Goal: Task Accomplishment & Management: Complete application form

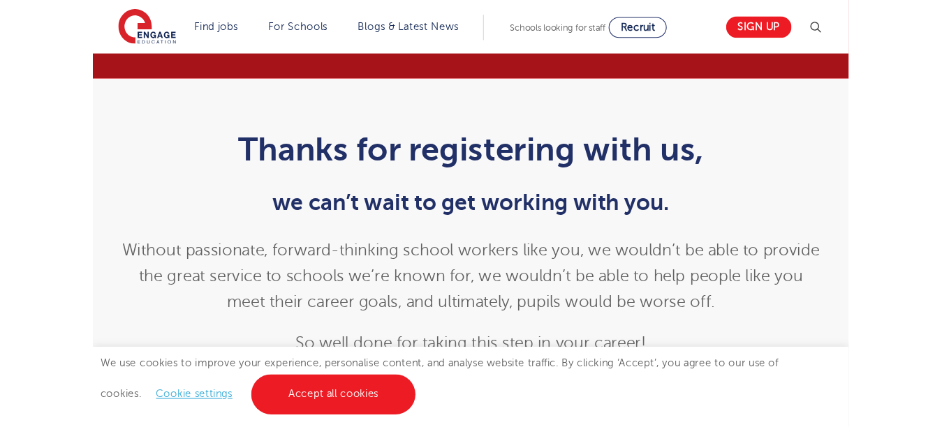
scroll to position [1833, 0]
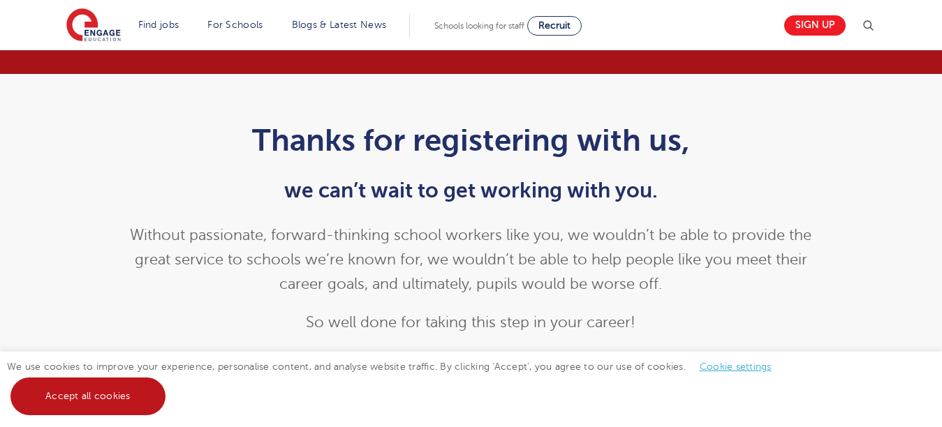
click at [122, 401] on link "Accept all cookies" at bounding box center [87, 397] width 155 height 38
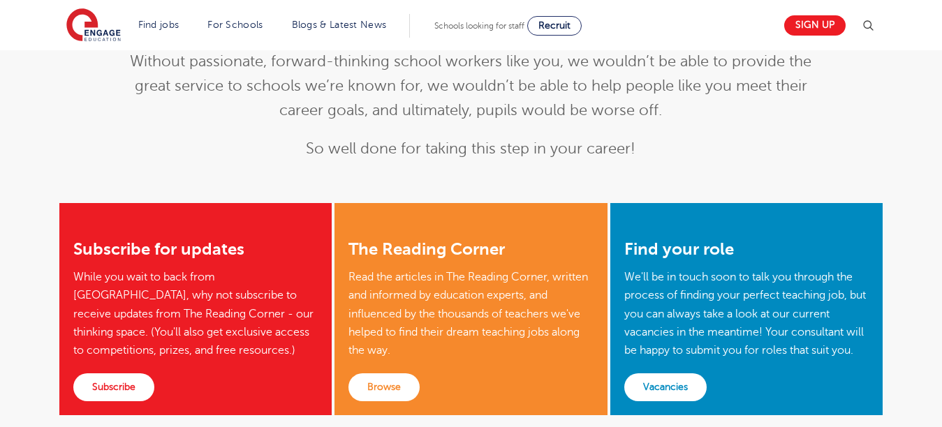
scroll to position [269, 0]
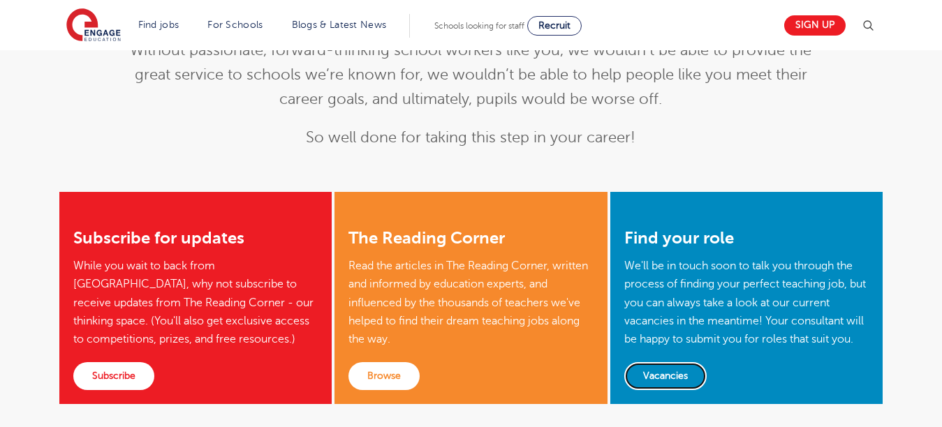
click at [693, 375] on link "Vacancies" at bounding box center [665, 376] width 82 height 28
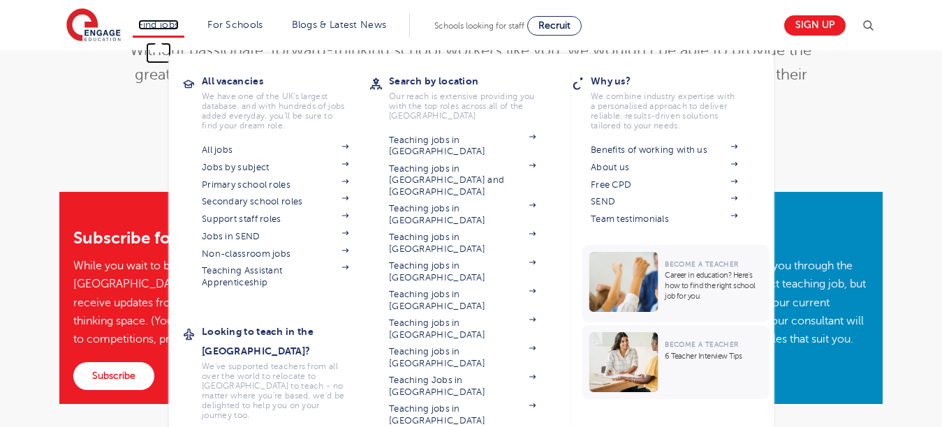
click at [172, 24] on link "Find jobs" at bounding box center [158, 25] width 41 height 10
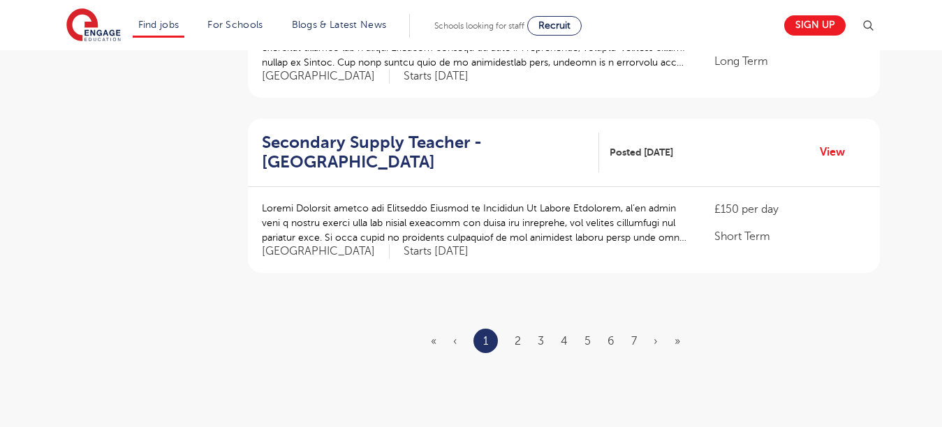
scroll to position [1647, 0]
click at [522, 328] on ul "« ‹ 1 2 3 4 5 6 7 › »" at bounding box center [564, 340] width 266 height 24
click at [517, 334] on link "2" at bounding box center [517, 340] width 6 height 13
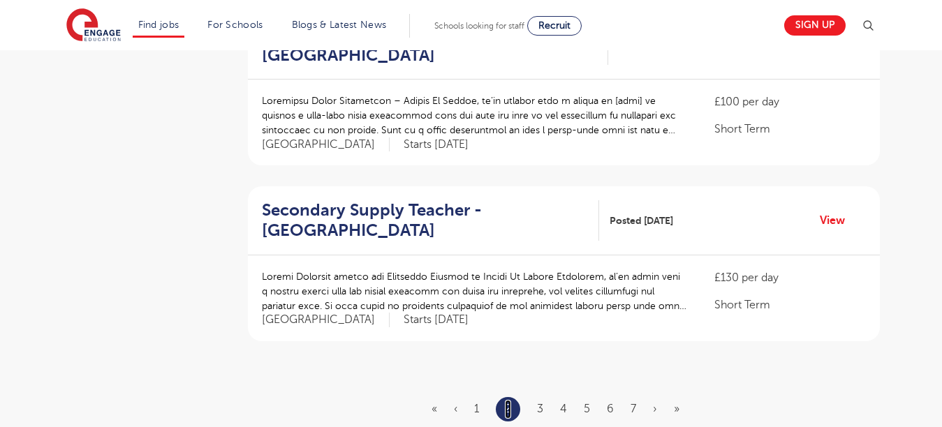
scroll to position [1593, 0]
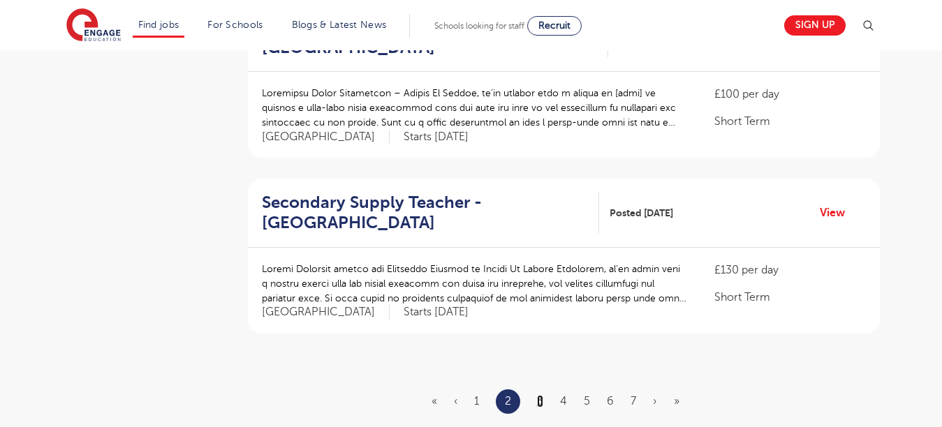
click at [541, 395] on link "3" at bounding box center [540, 401] width 6 height 13
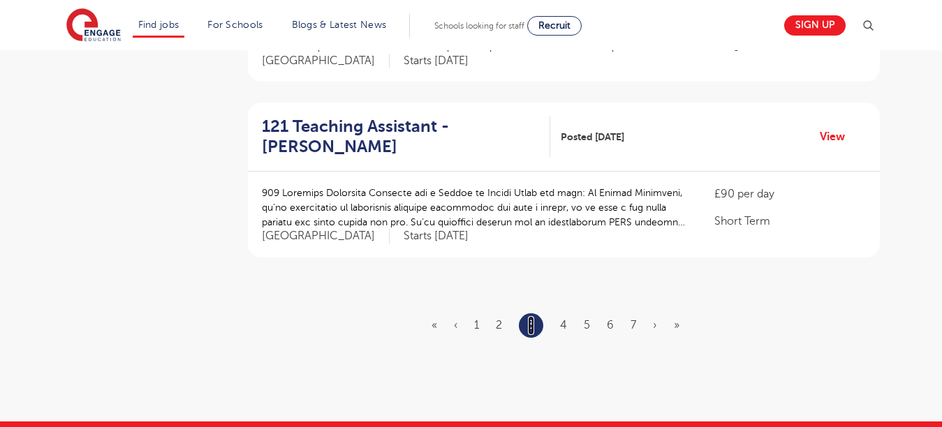
scroll to position [1726, 0]
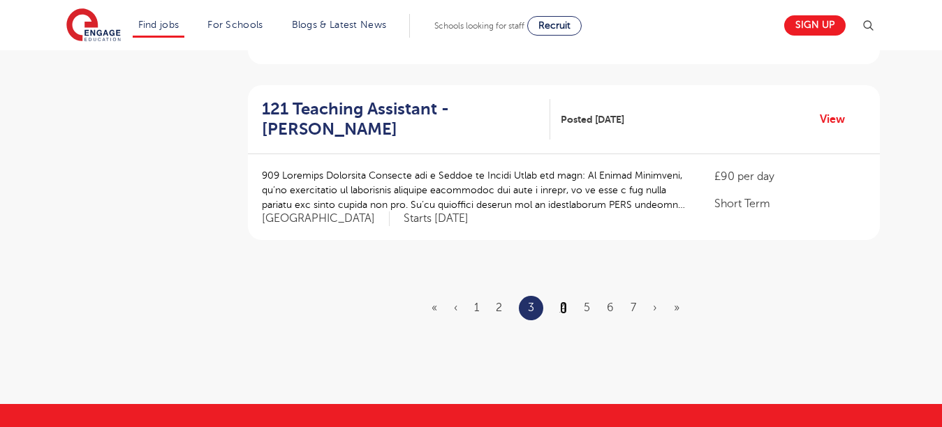
click at [567, 302] on link "4" at bounding box center [563, 308] width 7 height 13
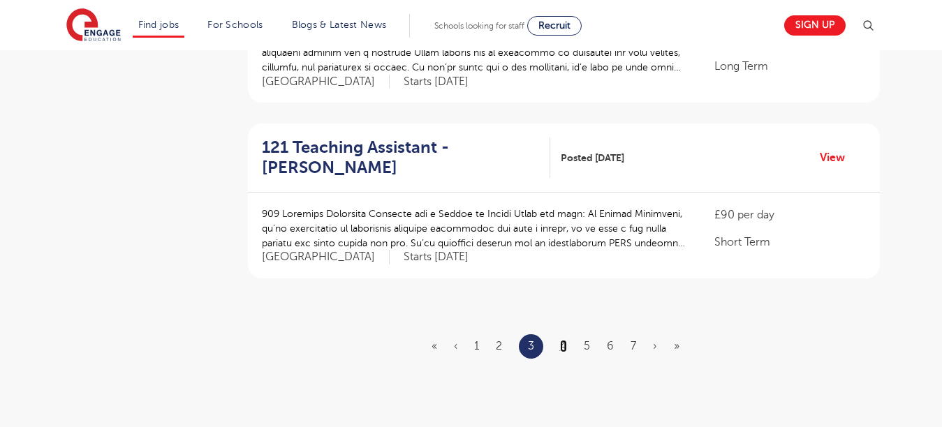
scroll to position [1692, 0]
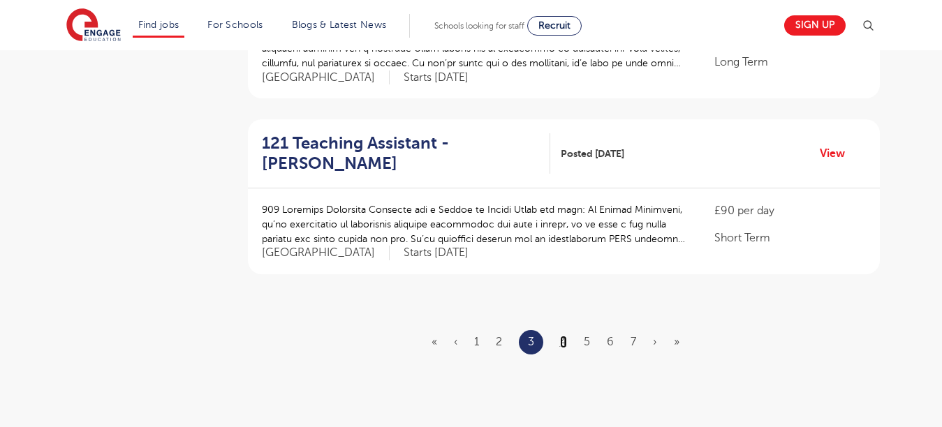
click at [565, 336] on link "4" at bounding box center [563, 342] width 7 height 13
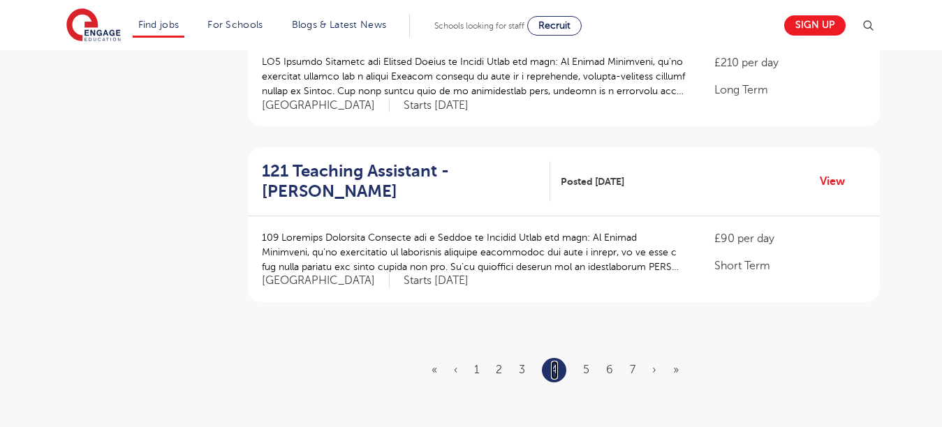
scroll to position [1628, 0]
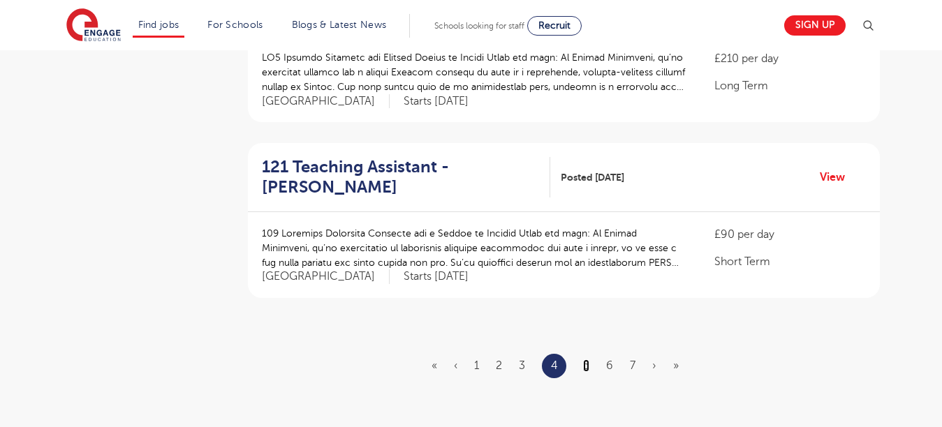
click at [587, 359] on link "5" at bounding box center [586, 365] width 6 height 13
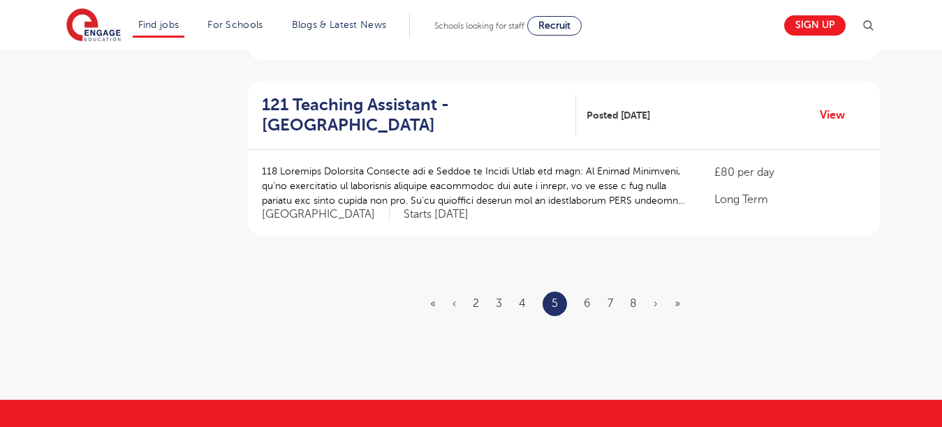
scroll to position [1703, 0]
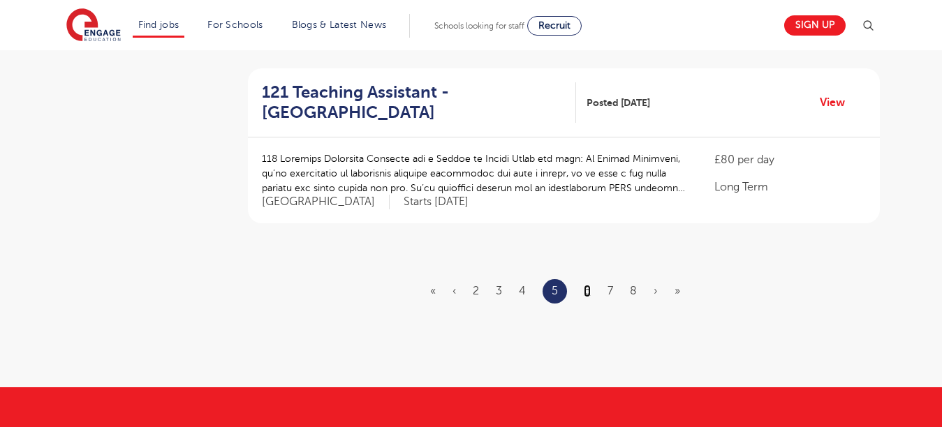
click at [590, 285] on link "6" at bounding box center [587, 291] width 7 height 13
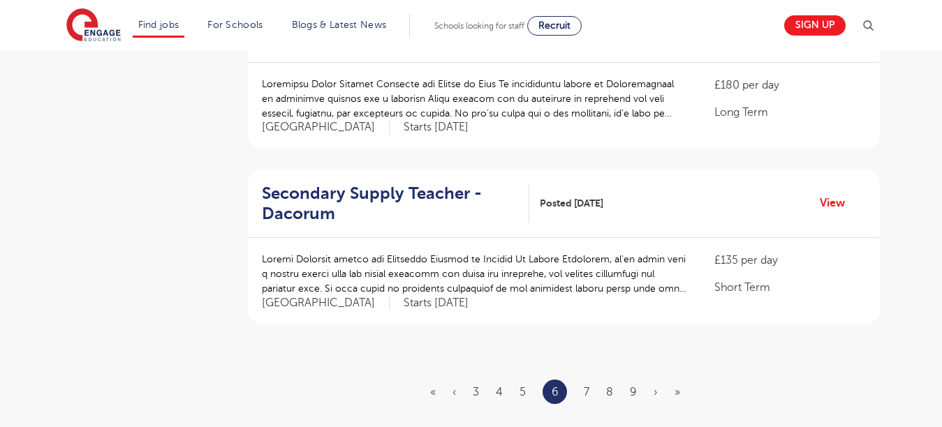
scroll to position [1787, 0]
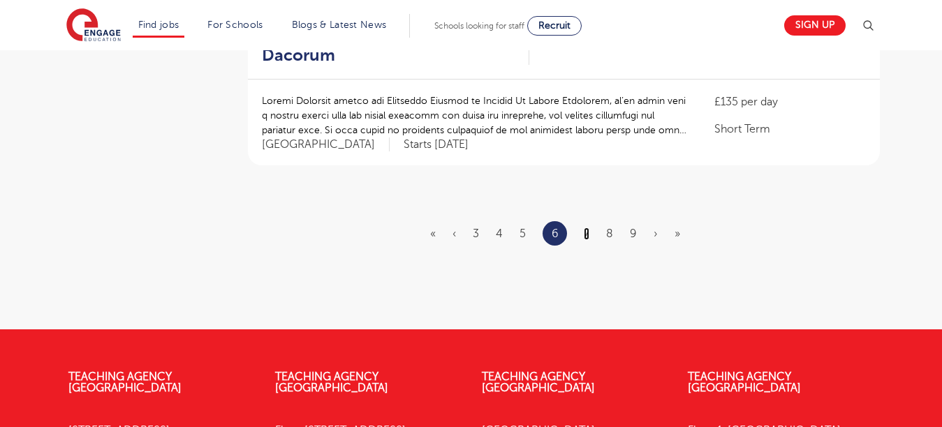
click at [585, 228] on link "7" at bounding box center [587, 234] width 6 height 13
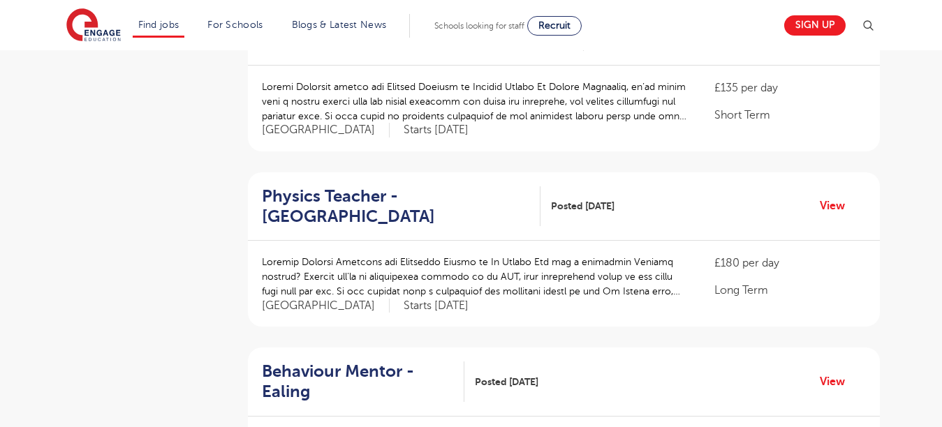
scroll to position [1452, 0]
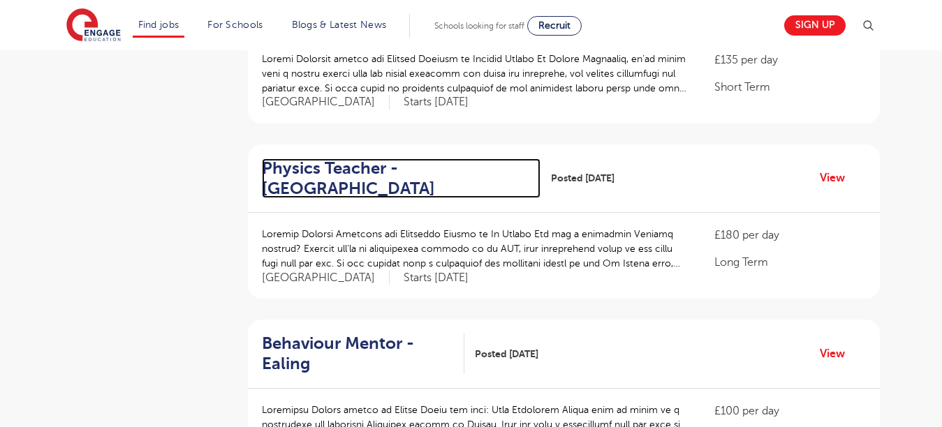
click at [328, 158] on h2 "Physics Teacher - St Albans" at bounding box center [396, 178] width 268 height 40
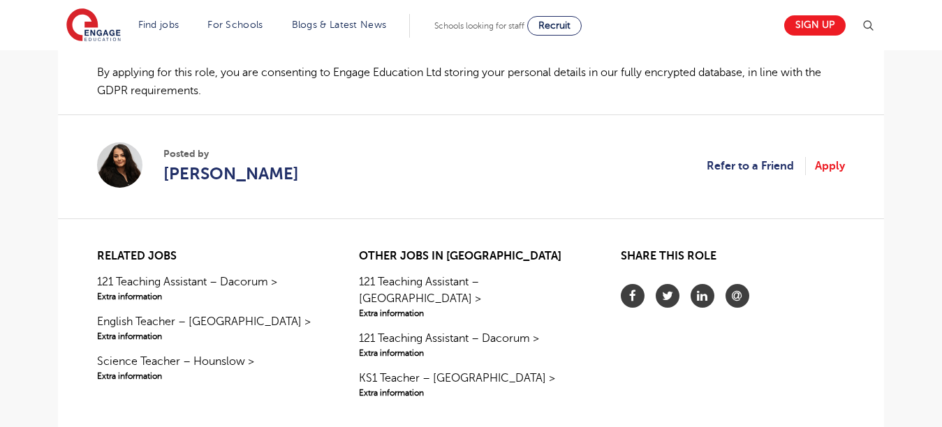
scroll to position [1061, 0]
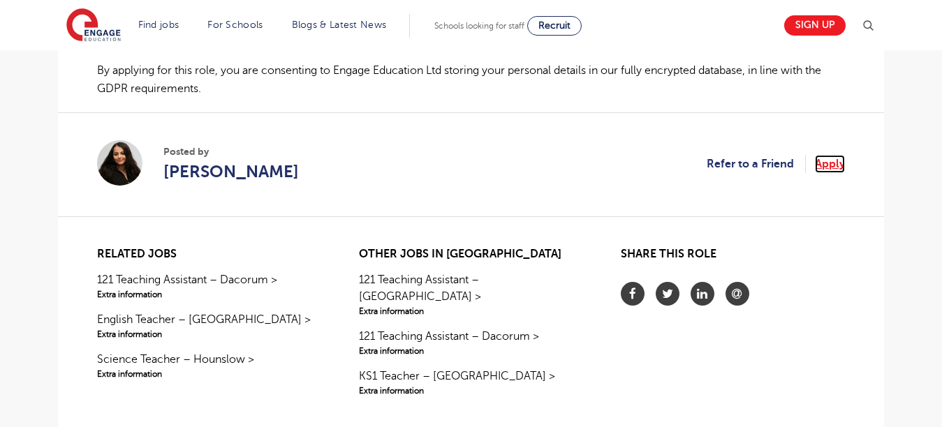
click at [827, 164] on link "Apply" at bounding box center [830, 164] width 30 height 18
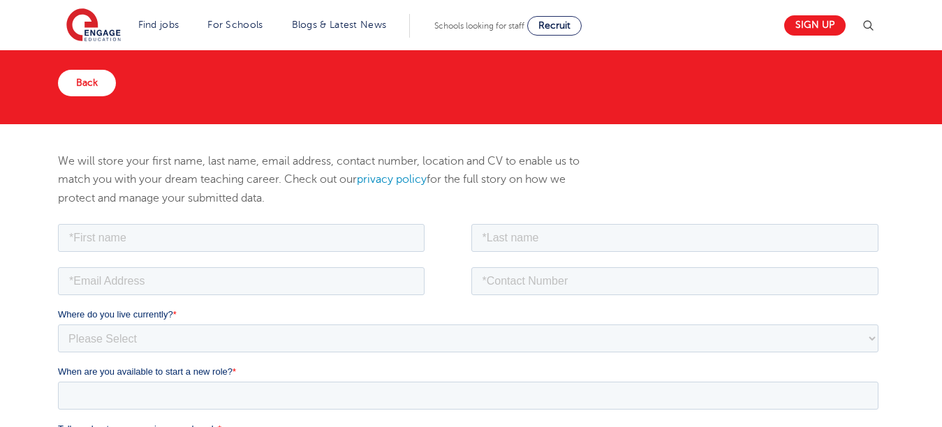
scroll to position [84, 0]
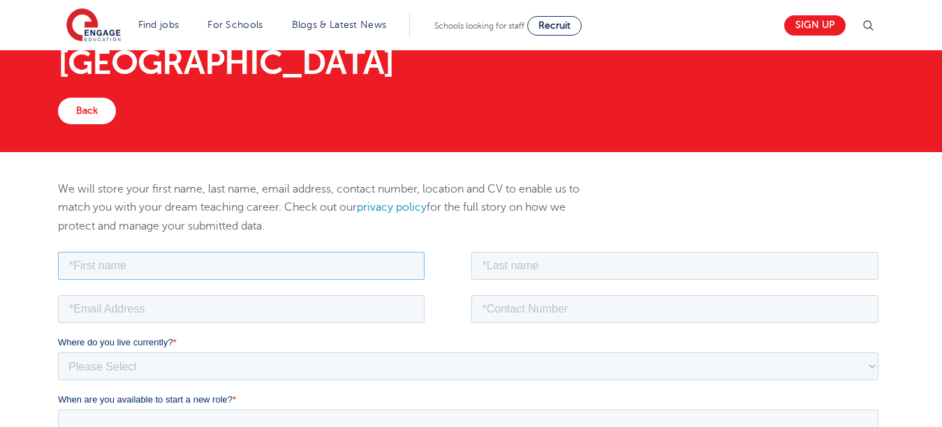
click at [209, 274] on input "text" at bounding box center [241, 265] width 366 height 28
type input "Moses"
click at [548, 265] on input "John" at bounding box center [675, 265] width 408 height 28
type input "J"
type input "Kana John"
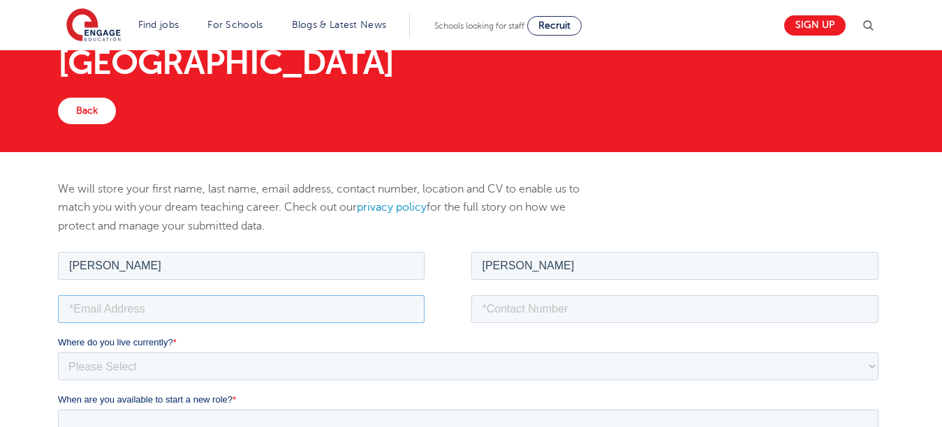
click at [243, 308] on input "email" at bounding box center [241, 309] width 366 height 28
type input "kanamoses12@gmail.com"
click at [609, 311] on input "07063850247" at bounding box center [675, 309] width 408 height 28
type input "0"
click at [558, 296] on input "tel" at bounding box center [675, 309] width 408 height 28
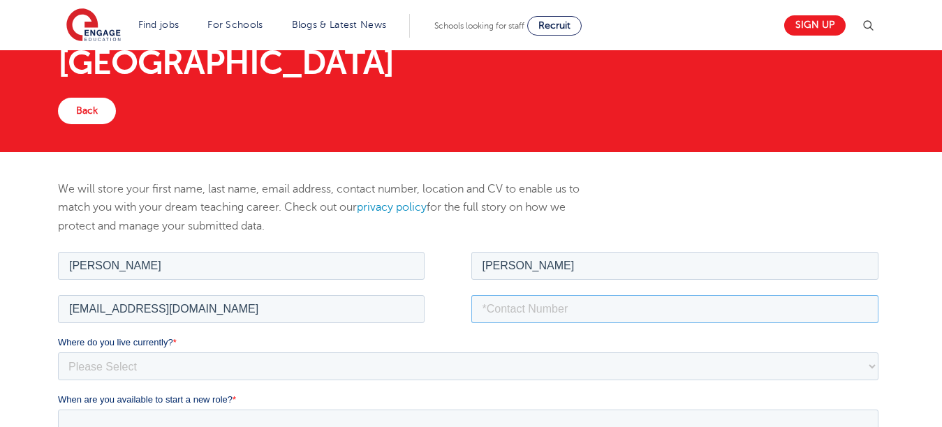
type input "07063850247"
click at [237, 366] on select "Please Select UK Canada Ireland Australia New Zealand Europe USA South Africa J…" at bounding box center [468, 366] width 820 height 28
click at [875, 363] on select "Please Select UK Canada Ireland Australia New Zealand Europe USA South Africa J…" at bounding box center [468, 366] width 820 height 28
click at [430, 371] on select "Please Select UK Canada Ireland Australia New Zealand Europe USA South Africa J…" at bounding box center [468, 366] width 820 height 28
select select "Africa"
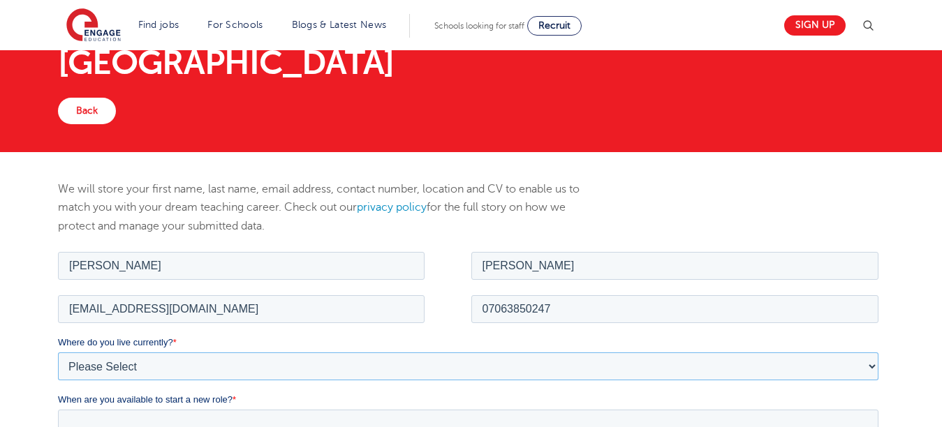
click at [58, 352] on select "Please Select UK Canada Ireland Australia New Zealand Europe USA South Africa J…" at bounding box center [468, 366] width 820 height 28
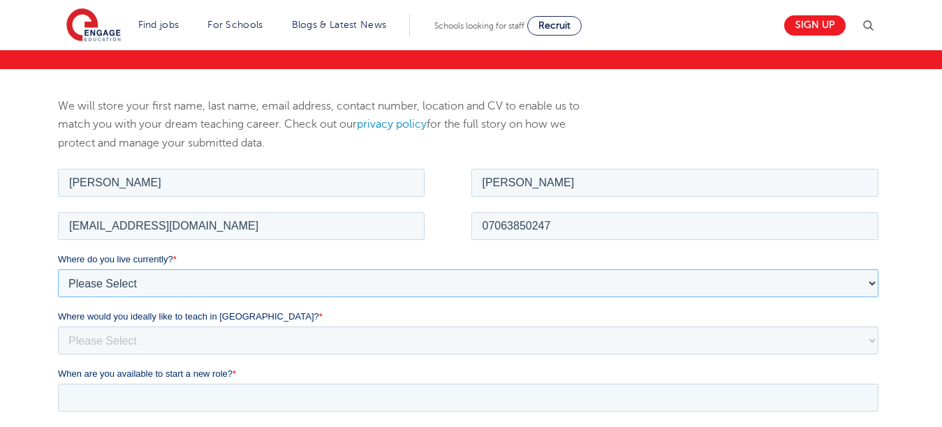
scroll to position [168, 0]
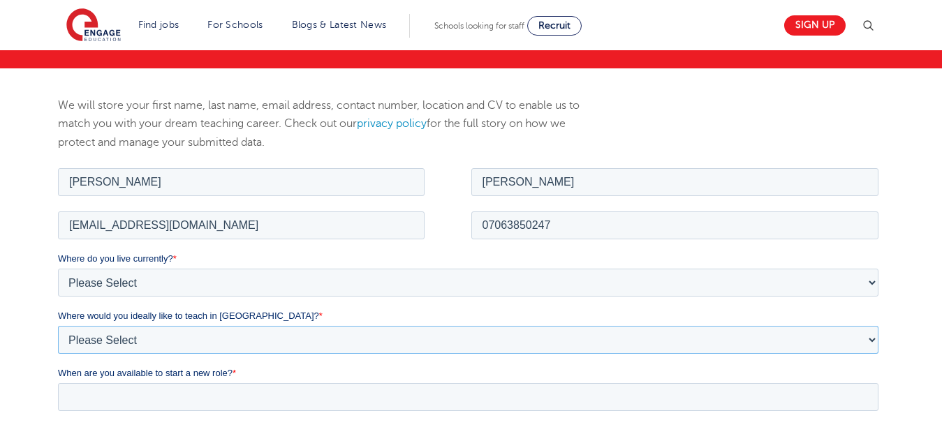
click at [144, 335] on select "Please Select I'm flexible! London Any city in England Greater London/Home Coun…" at bounding box center [468, 339] width 820 height 28
select select "Urban-Other"
click at [58, 325] on select "Please Select I'm flexible! London Any city in England Greater London/Home Coun…" at bounding box center [468, 339] width 820 height 28
click at [167, 400] on input "When are you available to start a new role? *" at bounding box center [468, 397] width 820 height 28
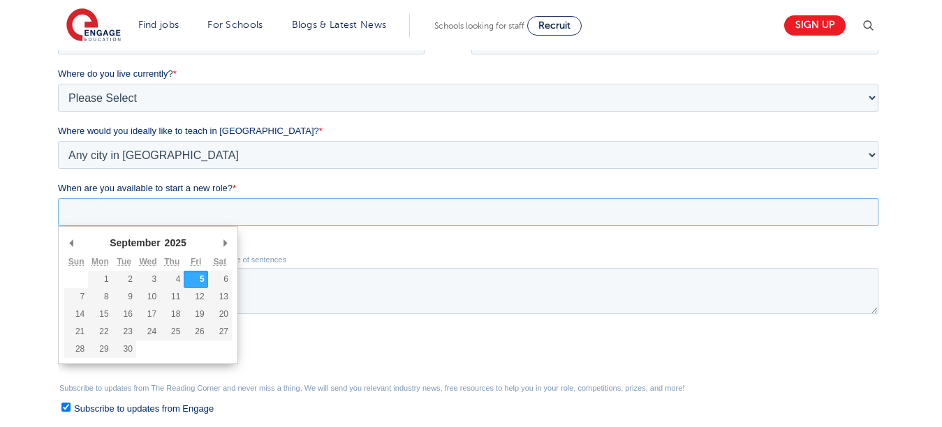
scroll to position [371, 0]
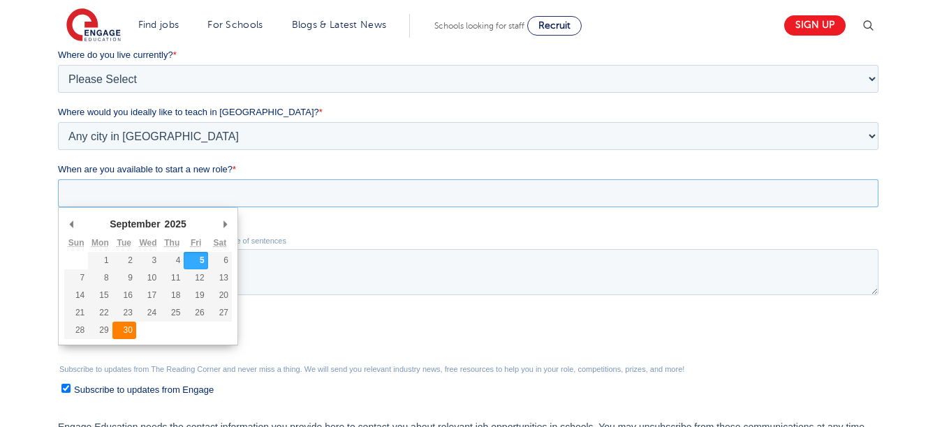
type div "2025-09-30"
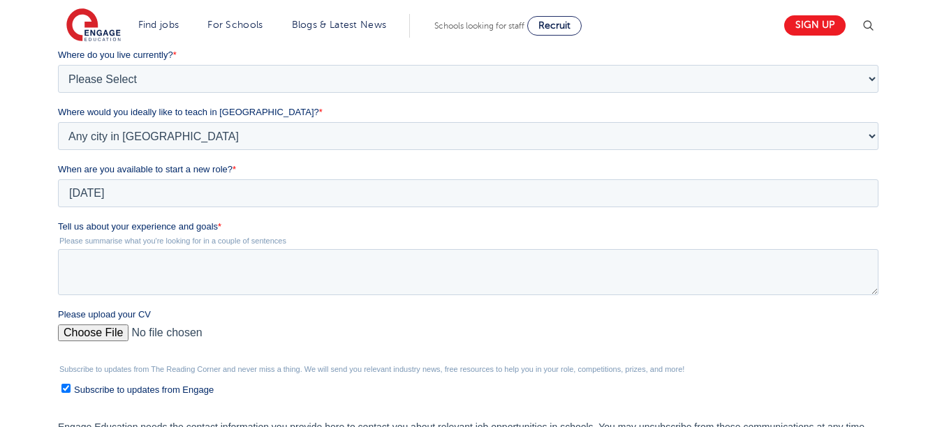
type input "2025/09/30"
